Goal: Task Accomplishment & Management: Complete application form

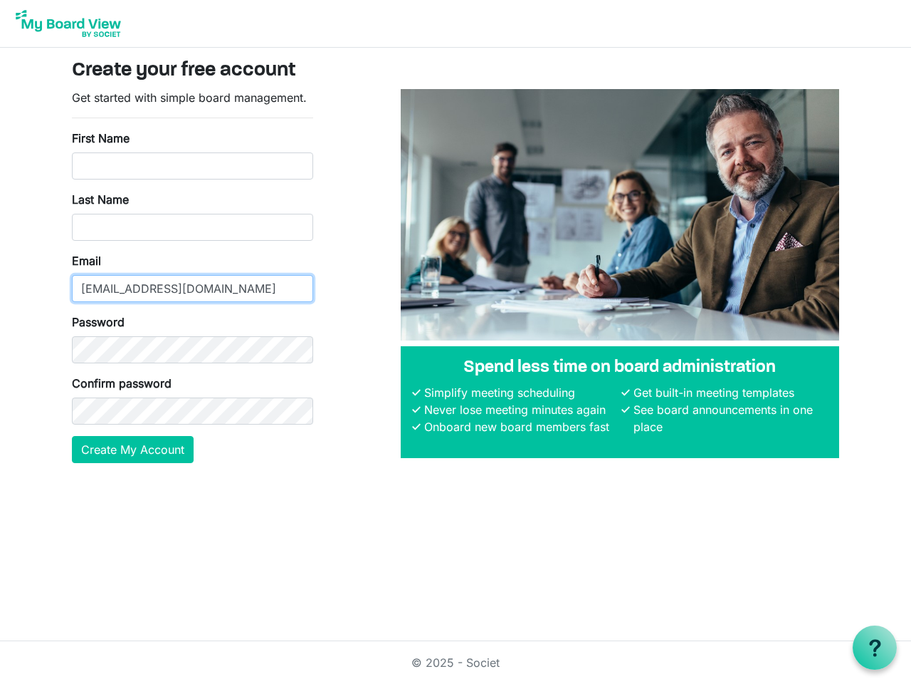
click at [192, 276] on input "[EMAIL_ADDRESS][DOMAIN_NAME]" at bounding box center [192, 288] width 241 height 27
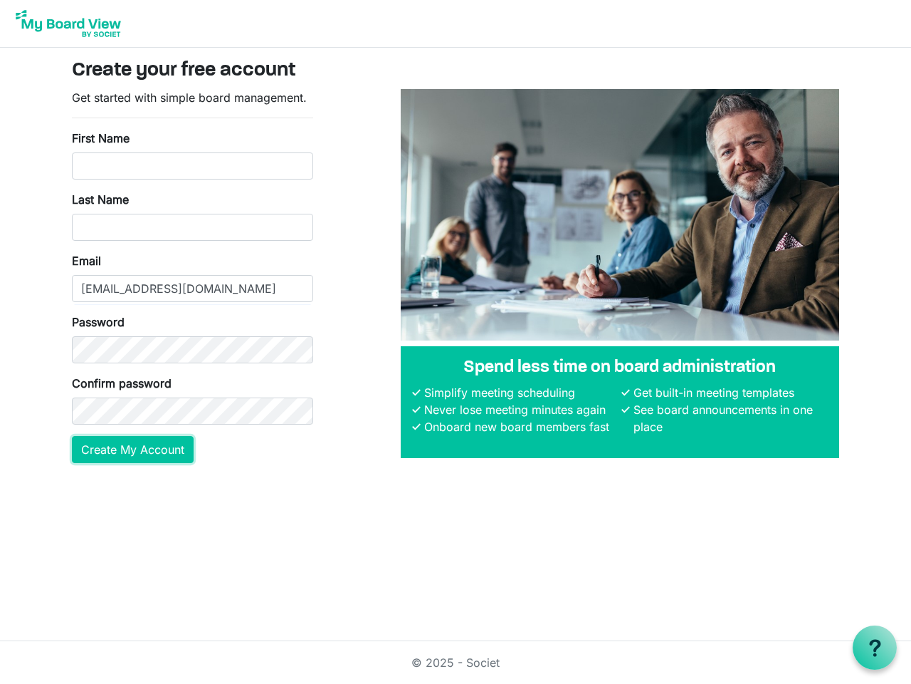
click at [133, 449] on button "Create My Account" at bounding box center [133, 449] width 122 height 27
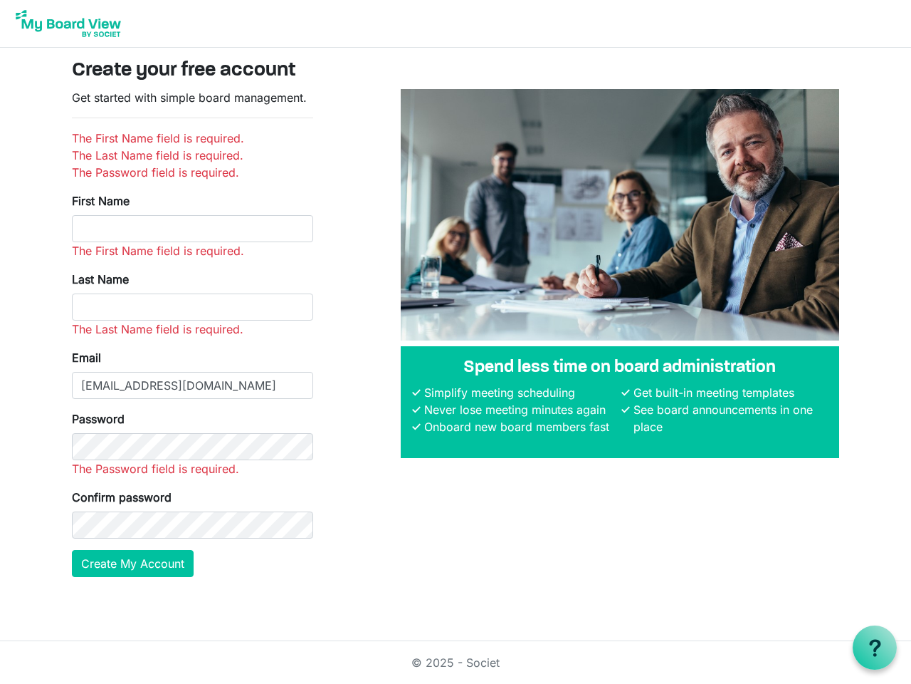
click at [875, 647] on use at bounding box center [874, 647] width 11 height 17
